Goal: Transaction & Acquisition: Book appointment/travel/reservation

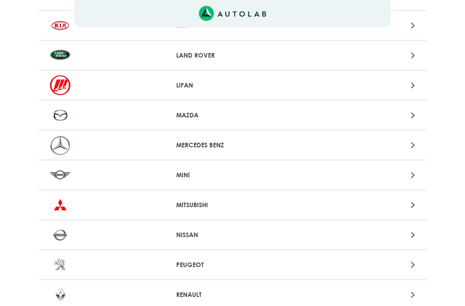
scroll to position [676, 0]
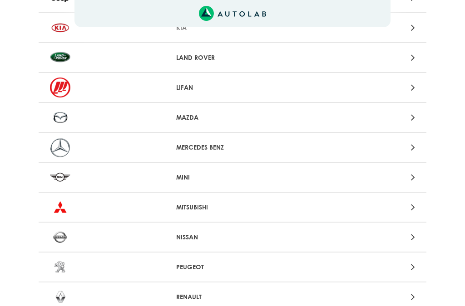
click at [417, 159] on BENZ "MERCEDES BENZ" at bounding box center [232, 148] width 387 height 30
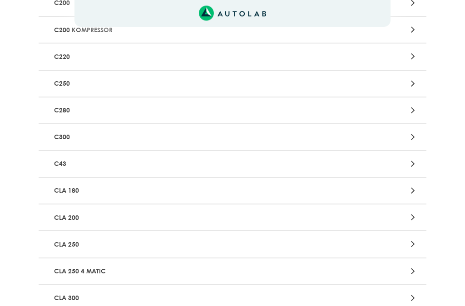
scroll to position [674, 0]
click at [415, 218] on 200 "CLA 200" at bounding box center [232, 218] width 387 height 27
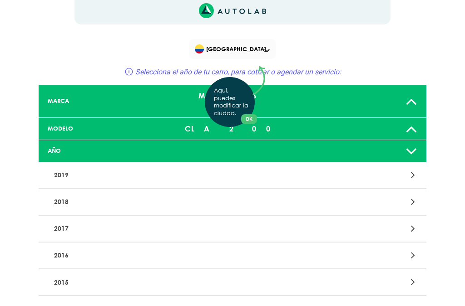
scroll to position [3, 0]
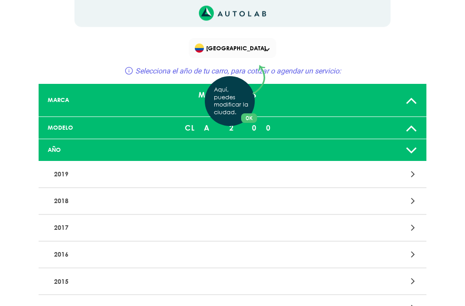
click at [413, 249] on div "Aquí, puedes modificar la ciudad. OK .aex,.bex{fill:none!important;stroke:#50c4…" at bounding box center [232, 150] width 465 height 306
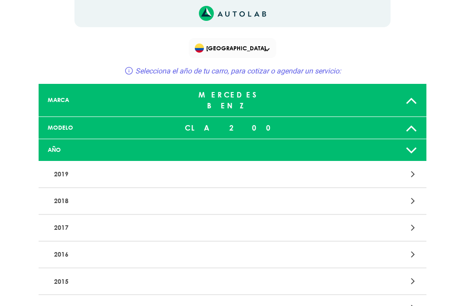
click at [394, 249] on div at bounding box center [358, 255] width 126 height 12
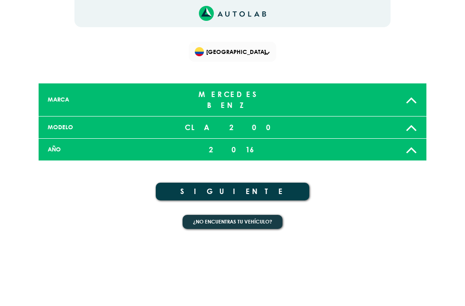
click at [287, 187] on button "SIGUIENTE" at bounding box center [232, 192] width 153 height 18
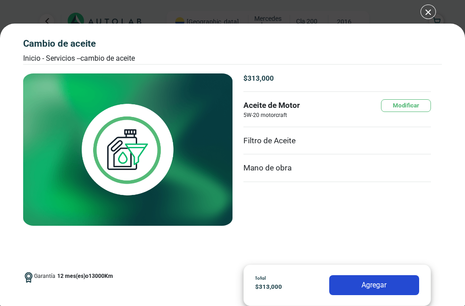
click at [382, 289] on button "Agregar" at bounding box center [374, 285] width 90 height 20
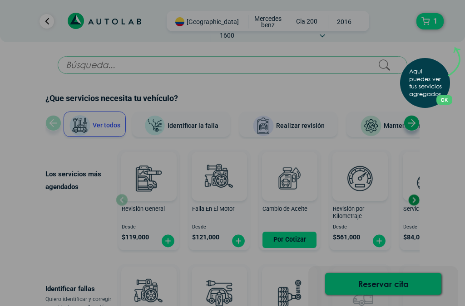
click at [435, 89] on p "Aquí puedes ver tus servicios agregados." at bounding box center [427, 83] width 36 height 30
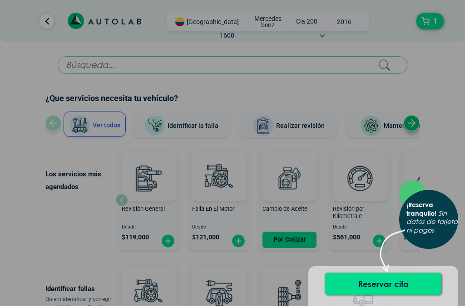
click at [407, 280] on button "Reservar cita" at bounding box center [383, 284] width 116 height 22
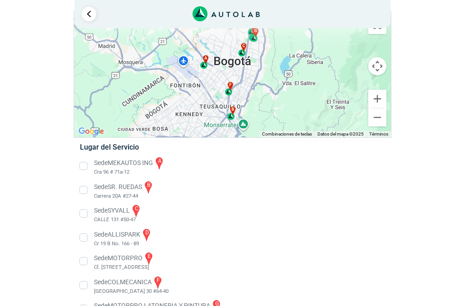
scroll to position [49, 0]
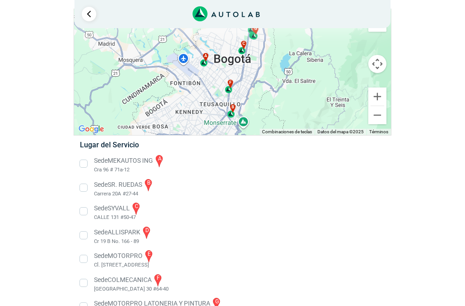
click at [137, 288] on li "Sede COLMECANICA f [GEOGRAPHIC_DATA] 30 #64-40" at bounding box center [232, 283] width 318 height 20
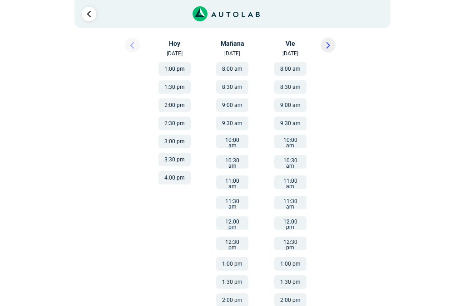
scroll to position [145, 0]
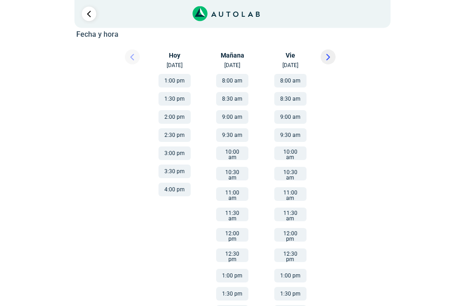
click at [429, 187] on div "Llevo mi carro [GEOGRAPHIC_DATA] Para navegar por el mapa con gestos táctiles, …" at bounding box center [232, 149] width 465 height 509
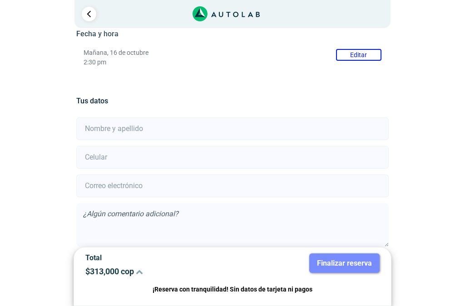
scroll to position [161, 0]
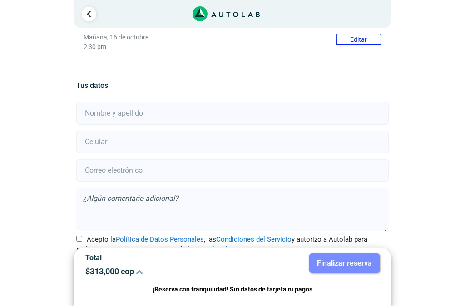
click at [201, 117] on input "text" at bounding box center [232, 113] width 312 height 23
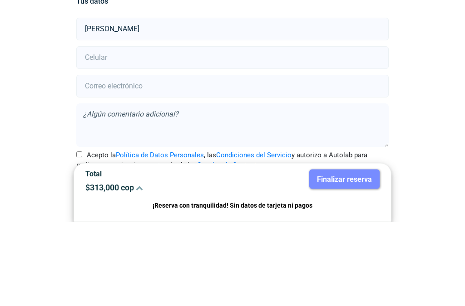
type input "[PERSON_NAME]"
click at [114, 131] on input "number" at bounding box center [232, 142] width 312 height 23
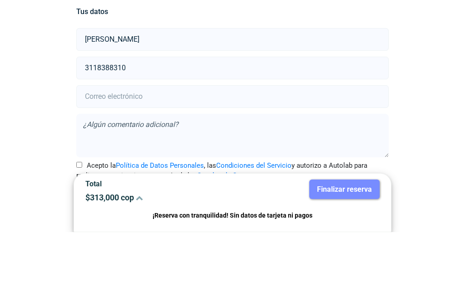
type input "3118388310"
click at [158, 159] on input "email" at bounding box center [232, 170] width 312 height 23
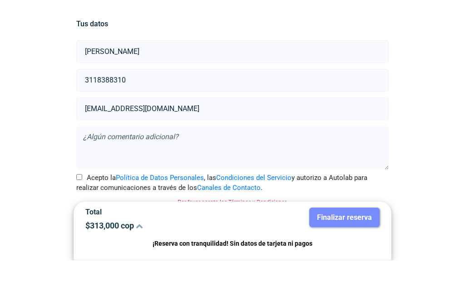
scroll to position [186, 0]
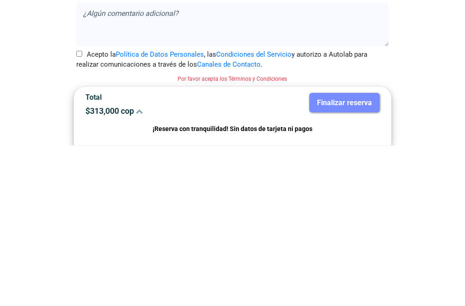
type input "[EMAIL_ADDRESS][DOMAIN_NAME]"
click at [82, 211] on input "Acepto la Política de Datos Personales , las Condiciones del Servicio y autoriz…" at bounding box center [79, 214] width 6 height 6
checkbox input "true"
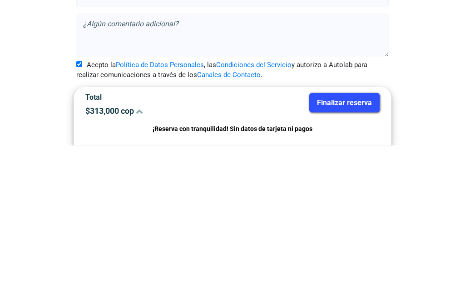
scroll to position [149, 0]
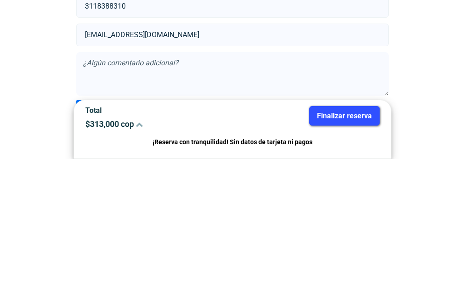
click at [364, 254] on button "Finalizar reserva" at bounding box center [344, 264] width 70 height 20
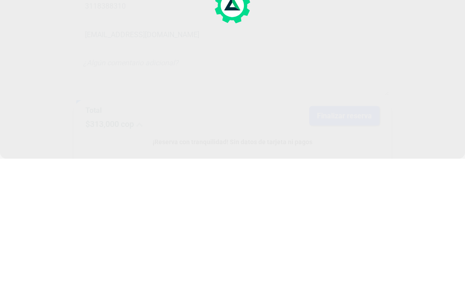
scroll to position [0, 0]
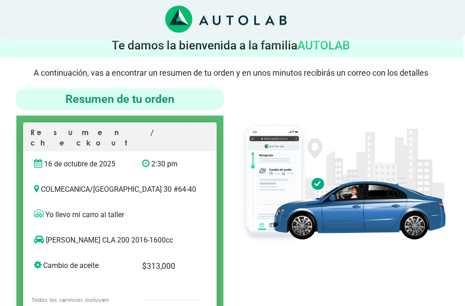
scroll to position [0, 2]
